Goal: Navigation & Orientation: Find specific page/section

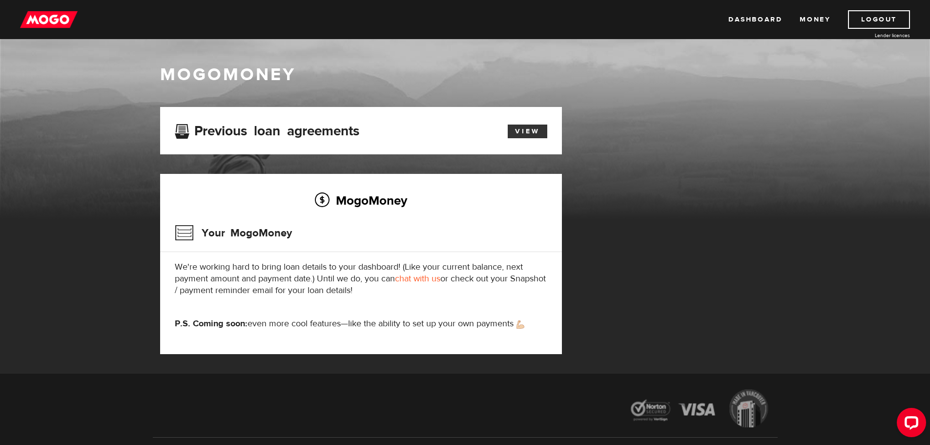
click at [528, 129] on link "View" at bounding box center [528, 132] width 40 height 14
click at [743, 21] on link "Dashboard" at bounding box center [756, 19] width 54 height 19
